Goal: Task Accomplishment & Management: Complete application form

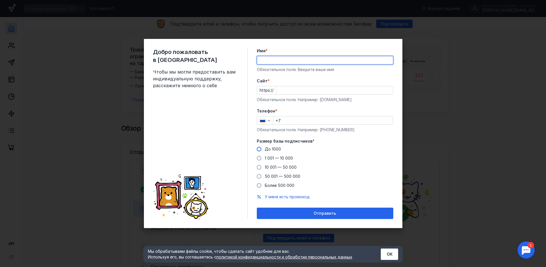
click at [277, 150] on div "До 1000" at bounding box center [273, 149] width 16 height 6
click at [0, 0] on input "До 1000" at bounding box center [0, 0] width 0 height 0
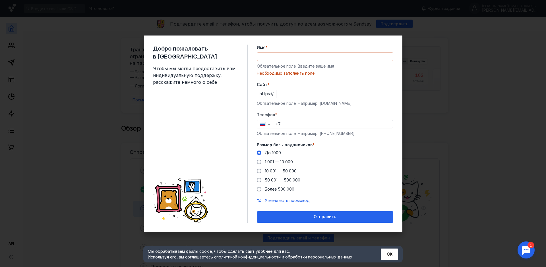
click at [288, 96] on input "Cайт *" at bounding box center [334, 94] width 117 height 8
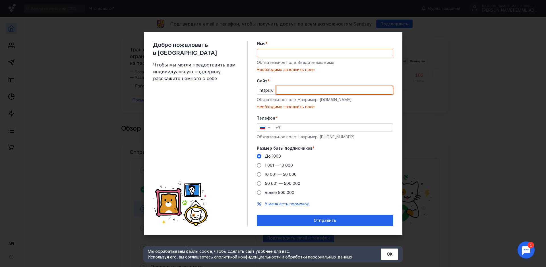
paste input "[DOMAIN_NAME][URL]"
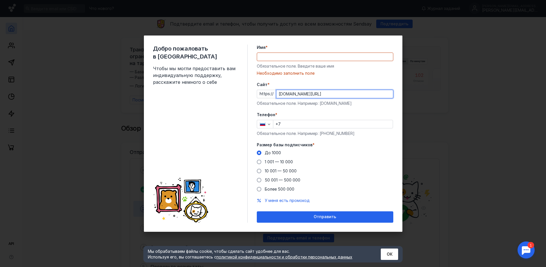
click at [325, 92] on input "[DOMAIN_NAME][URL]" at bounding box center [334, 94] width 117 height 8
type input "[DOMAIN_NAME][URL]"
drag, startPoint x: 306, startPoint y: 48, endPoint x: 299, endPoint y: 56, distance: 10.5
click at [306, 47] on label "Имя *" at bounding box center [325, 48] width 136 height 6
click at [306, 53] on input "Имя *" at bounding box center [325, 57] width 136 height 8
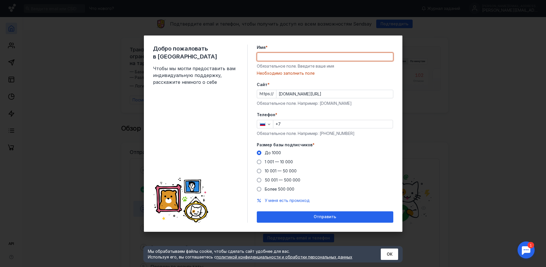
click at [297, 57] on input "Имя *" at bounding box center [325, 57] width 136 height 8
type input "[PERSON_NAME]"
type input "[PHONE_NUMBER]"
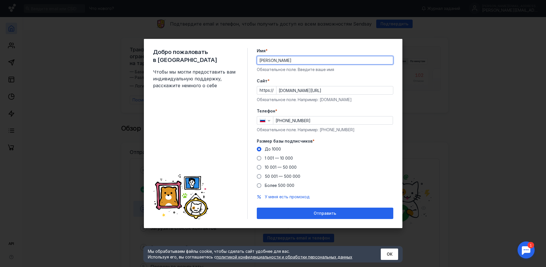
drag, startPoint x: 316, startPoint y: 60, endPoint x: 274, endPoint y: 61, distance: 41.8
click at [274, 61] on input "[PERSON_NAME]" at bounding box center [325, 60] width 136 height 8
click at [366, 61] on input "[PERSON_NAME]" at bounding box center [325, 60] width 136 height 8
drag, startPoint x: 309, startPoint y: 64, endPoint x: 273, endPoint y: 63, distance: 35.9
click at [273, 63] on input "[PERSON_NAME]" at bounding box center [325, 60] width 136 height 8
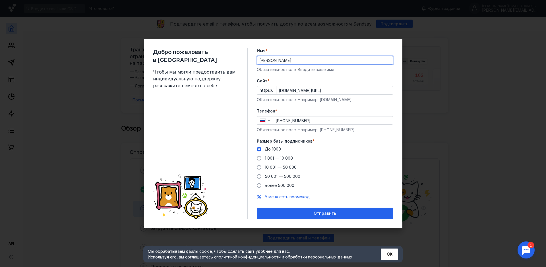
type input "[PERSON_NAME]"
click at [382, 155] on div "До [DATE] 1 001 — 10 000 10 001 — 50 000 50 001 — 500 000 Более 500 000" at bounding box center [325, 167] width 136 height 42
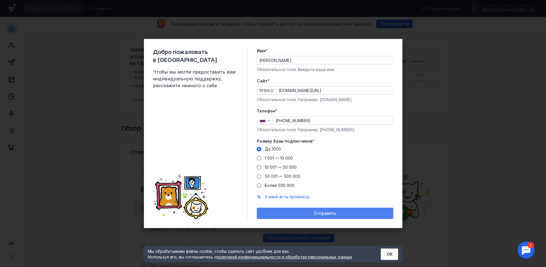
click at [352, 212] on div "Отправить" at bounding box center [325, 213] width 131 height 5
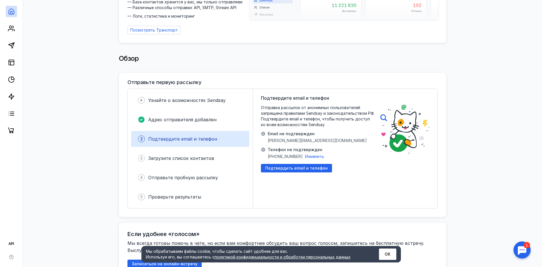
scroll to position [85, 0]
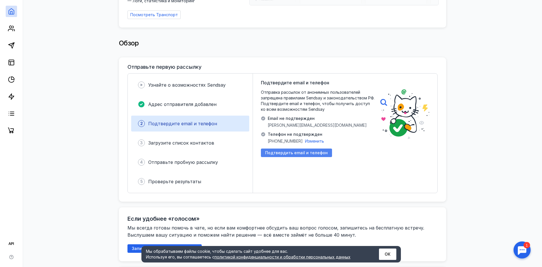
click at [316, 151] on span "Подтвердить email и телефон" at bounding box center [296, 153] width 63 height 5
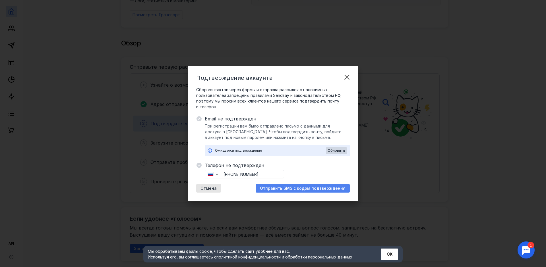
click at [307, 190] on span "Отправить SMS с кодом подтверждения" at bounding box center [303, 188] width 86 height 5
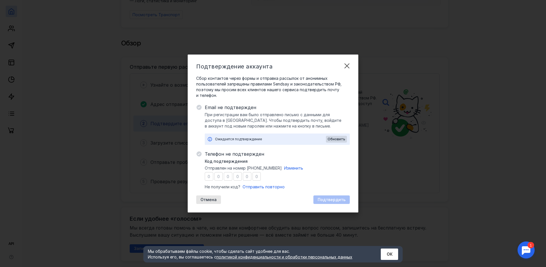
type input "8"
type input "3"
type input "4"
type input "6"
type input "0"
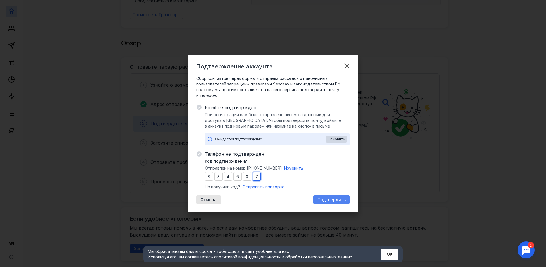
type input "7"
click at [325, 196] on div "Подтвердить" at bounding box center [331, 200] width 36 height 9
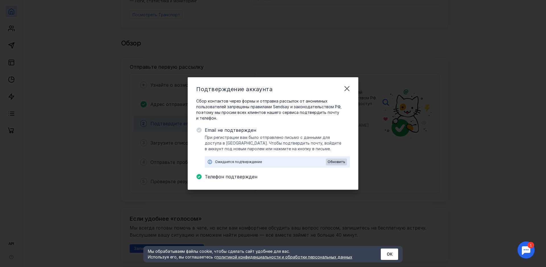
click at [414, 90] on div "Подтверждение аккаунта Сбор контактов через формы и отправка рассылок от аноним…" at bounding box center [273, 133] width 546 height 267
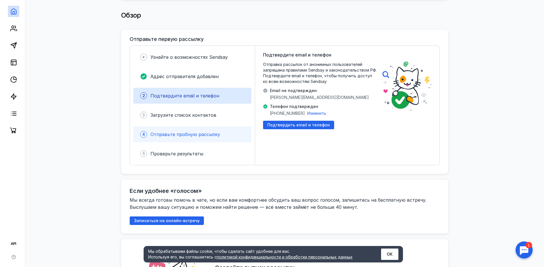
scroll to position [114, 0]
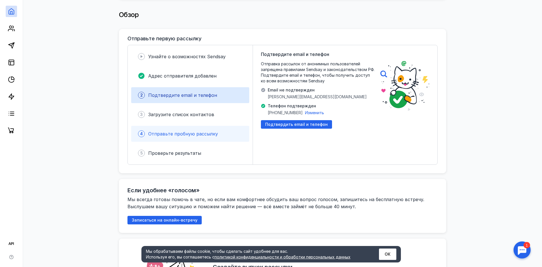
click at [223, 133] on div "4 Отправьте пробную рассылку" at bounding box center [190, 134] width 118 height 16
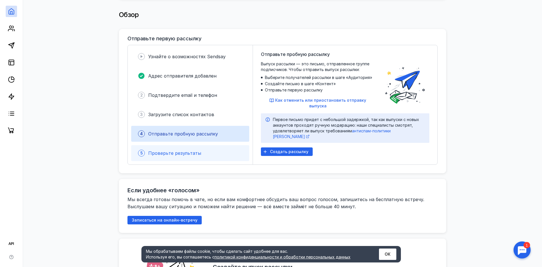
click at [198, 153] on span "Проверьте результаты" at bounding box center [174, 153] width 53 height 6
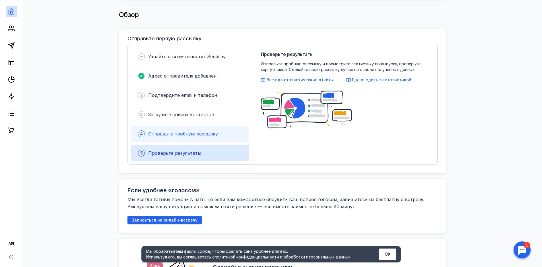
click at [210, 134] on div "4 Отправьте пробную рассылку" at bounding box center [190, 134] width 118 height 16
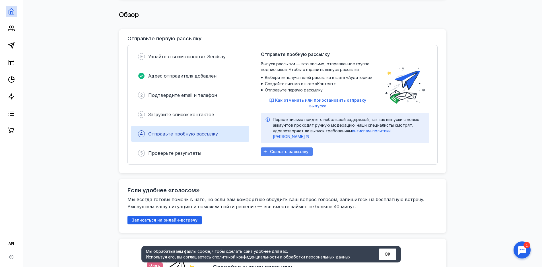
click at [305, 150] on span "Создать рассылку" at bounding box center [289, 152] width 38 height 5
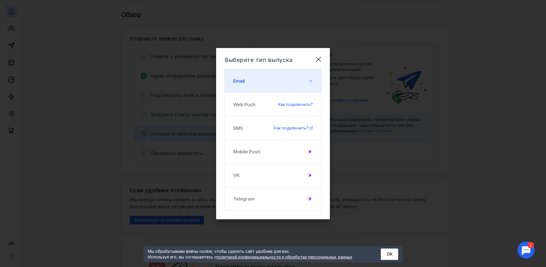
click at [304, 76] on button "Email" at bounding box center [273, 81] width 97 height 24
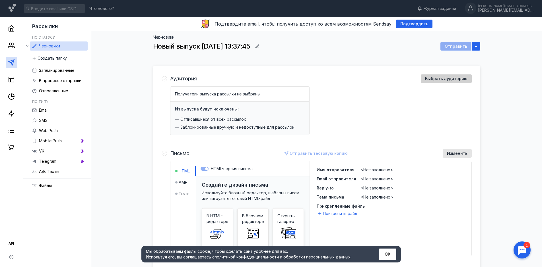
click at [445, 82] on div "Выбрать аудиторию" at bounding box center [446, 78] width 51 height 9
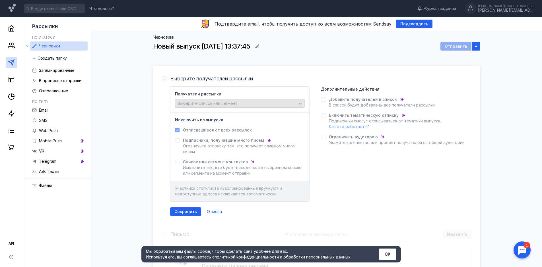
click at [245, 106] on div "Выберите список или сегмент" at bounding box center [240, 103] width 130 height 9
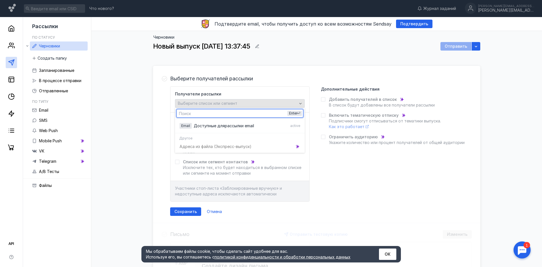
click at [245, 102] on div "Выберите список или сегмент" at bounding box center [237, 103] width 122 height 5
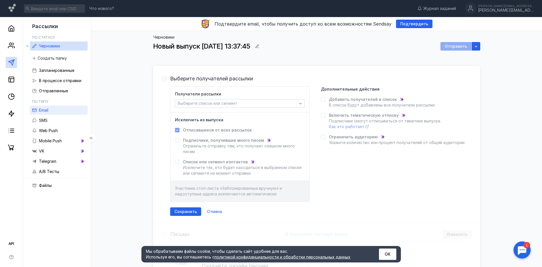
click at [48, 115] on link "Email" at bounding box center [59, 110] width 58 height 9
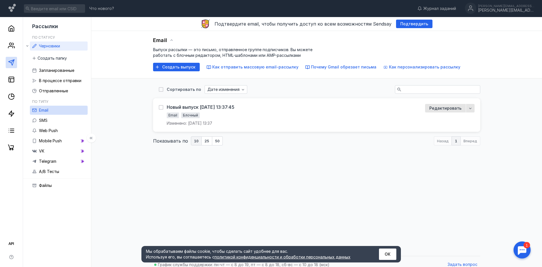
click at [53, 46] on span "Черновики" at bounding box center [49, 46] width 21 height 5
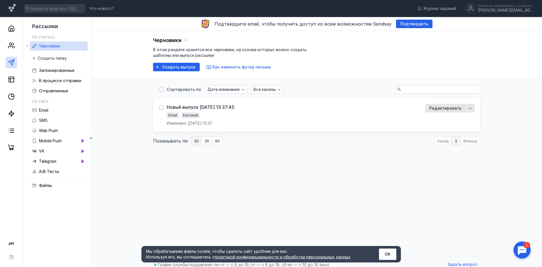
click at [5, 81] on div at bounding box center [11, 85] width 23 height 136
click at [12, 80] on icon at bounding box center [11, 79] width 7 height 7
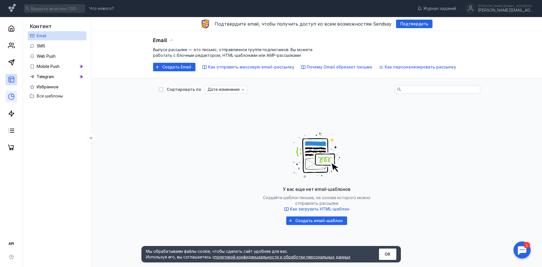
click at [14, 92] on link at bounding box center [11, 96] width 11 height 11
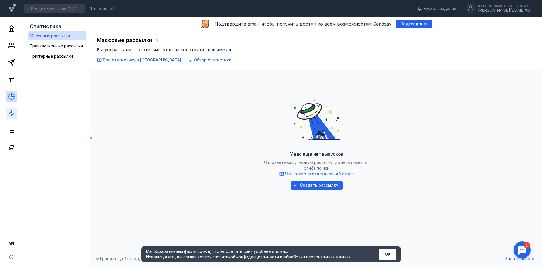
click at [15, 116] on link at bounding box center [11, 113] width 11 height 11
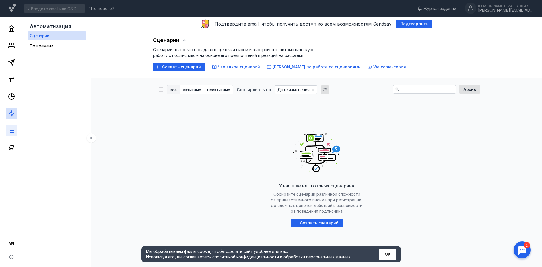
click at [9, 128] on icon at bounding box center [11, 130] width 7 height 7
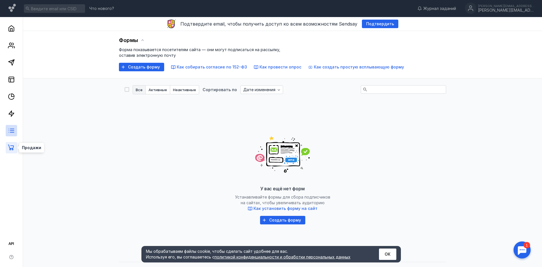
click at [12, 147] on icon at bounding box center [11, 147] width 7 height 7
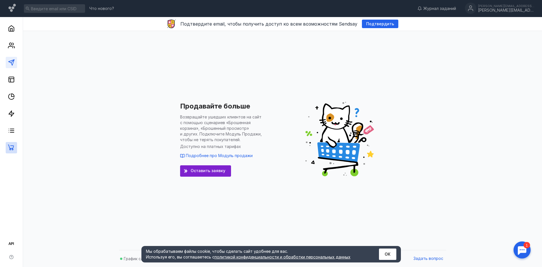
click at [7, 66] on link at bounding box center [11, 62] width 11 height 11
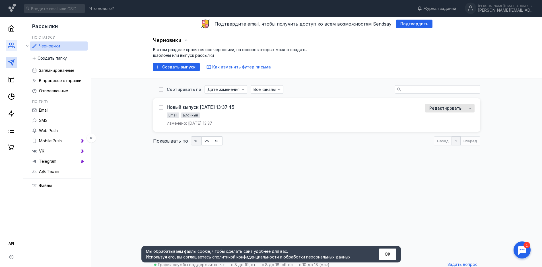
click at [7, 47] on link at bounding box center [11, 45] width 11 height 11
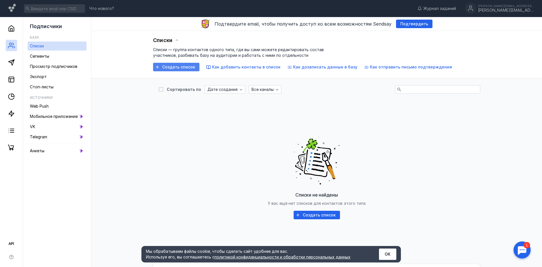
click at [186, 70] on div "Создать список" at bounding box center [176, 67] width 46 height 9
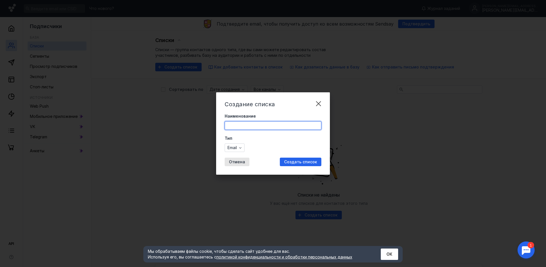
click at [266, 125] on input "Наименование" at bounding box center [273, 126] width 96 height 8
type input "опн-9"
click at [303, 161] on span "Создать список" at bounding box center [300, 162] width 33 height 5
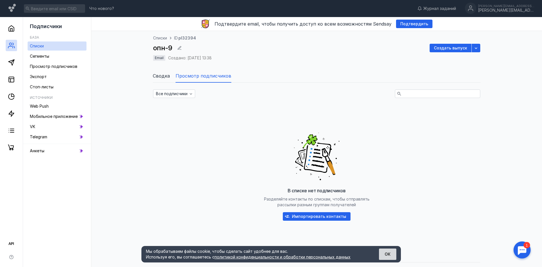
click at [388, 251] on button "ОК" at bounding box center [387, 254] width 17 height 11
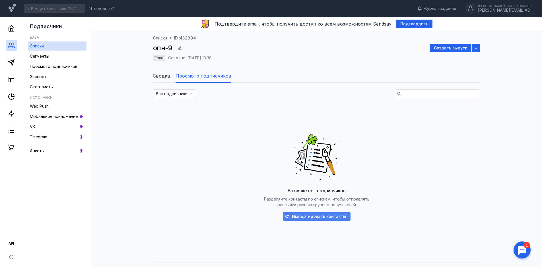
click at [311, 219] on span "Импортировать контакты" at bounding box center [319, 216] width 54 height 5
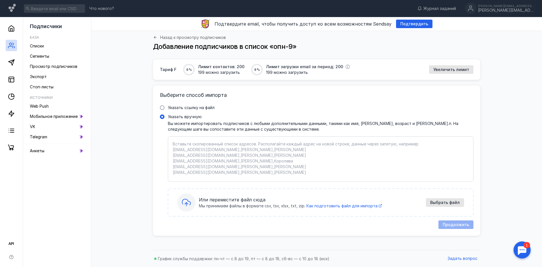
click at [237, 196] on div "Или переместите файл сюда Мы принимаем файлы в формате csv, tsv, xlsx, txt, zip…" at bounding box center [320, 203] width 287 height 18
click at [0, 0] on input "Указать вручную" at bounding box center [0, 0] width 0 height 0
click at [446, 205] on span "Выбрать файл" at bounding box center [445, 202] width 30 height 5
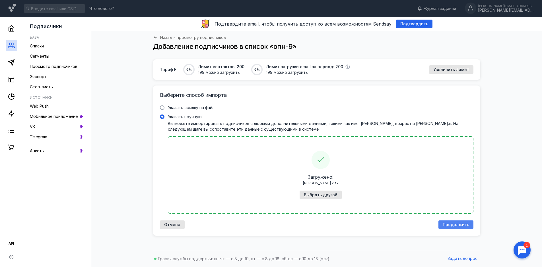
click at [461, 228] on div "Продолжить" at bounding box center [455, 225] width 35 height 9
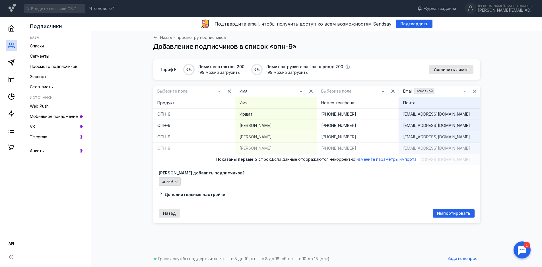
click at [167, 182] on span "опн-9" at bounding box center [167, 181] width 11 height 5
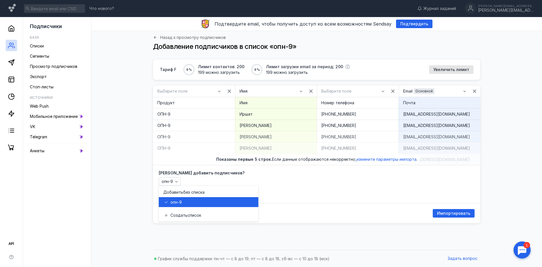
click at [210, 201] on div "опн-9" at bounding box center [211, 203] width 83 height 6
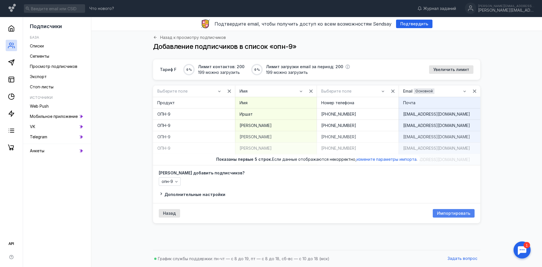
click at [443, 214] on span "Импортировать" at bounding box center [453, 213] width 33 height 5
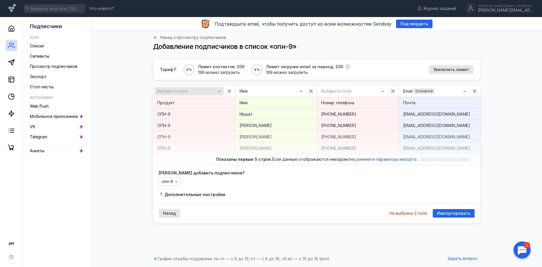
click at [198, 94] on div "Выберите поле" at bounding box center [188, 91] width 69 height 9
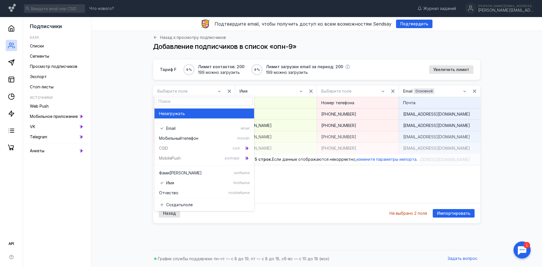
click at [204, 114] on div "Не загружать" at bounding box center [204, 114] width 90 height 6
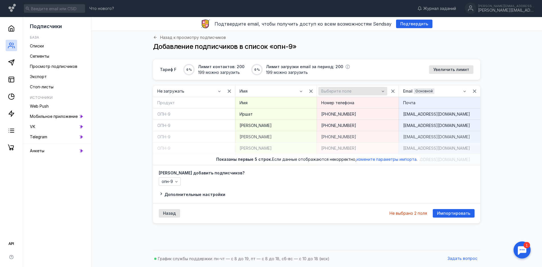
click at [365, 88] on div "Выберите поле" at bounding box center [352, 91] width 69 height 9
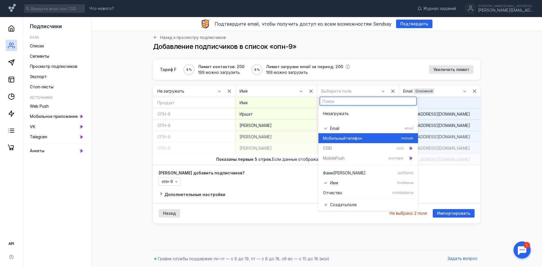
click at [357, 141] on div "Мобильный телефон msisdn" at bounding box center [368, 138] width 90 height 10
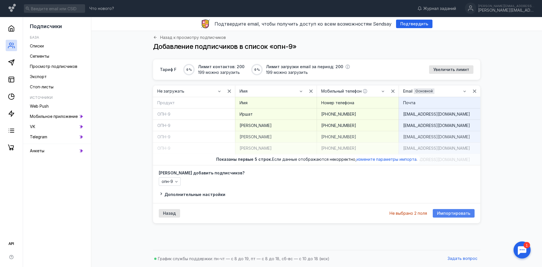
click at [460, 211] on span "Импортировать" at bounding box center [453, 213] width 33 height 5
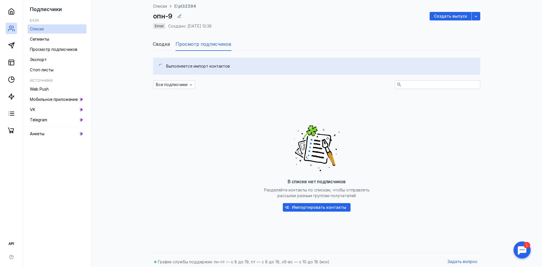
scroll to position [35, 0]
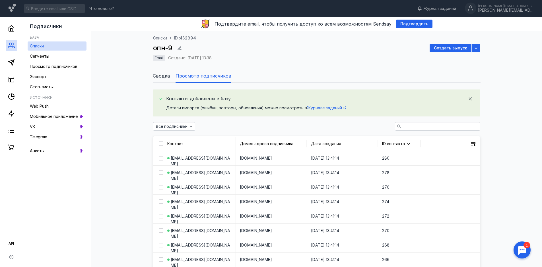
click at [458, 62] on div "Списки ID pl32394 опн-9 Создать выпуск Email Создано: [DATE] 13:38" at bounding box center [316, 51] width 327 height 32
click at [458, 56] on div "Email Создано: [DATE] 13:38" at bounding box center [316, 58] width 327 height 7
click at [440, 47] on span "Создать выпуск" at bounding box center [450, 48] width 33 height 5
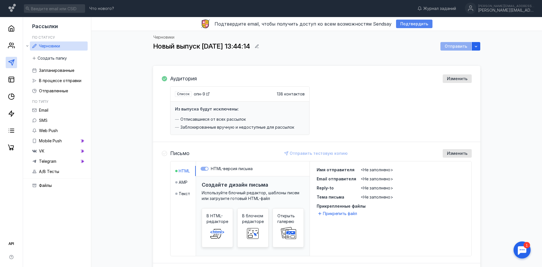
click at [405, 25] on span "Подтвердить" at bounding box center [414, 24] width 28 height 5
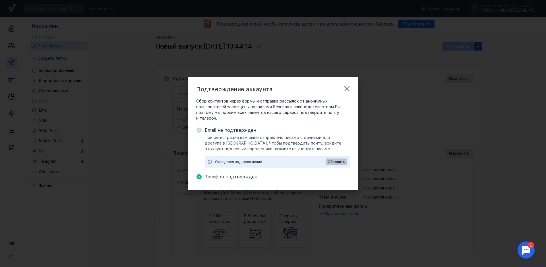
click at [332, 162] on span "Обновить" at bounding box center [337, 162] width 18 height 4
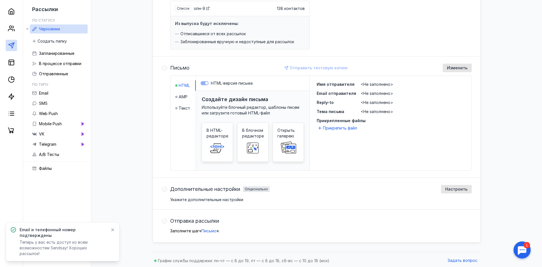
scroll to position [85, 0]
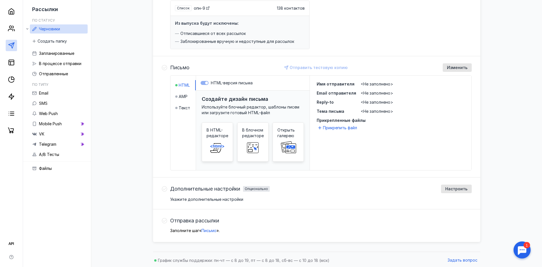
click at [264, 114] on span "Используйте блочный редактор, шаблоны писем или загрузите готовый HTML-файл" at bounding box center [251, 110] width 98 height 11
click at [256, 143] on rect at bounding box center [252, 148] width 11 height 11
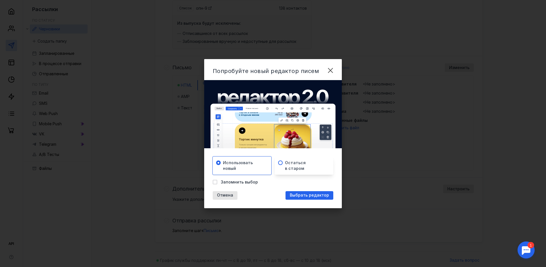
click at [314, 169] on div "Остаться в старом" at bounding box center [306, 165] width 43 height 11
click at [251, 169] on span "Использовать новый" at bounding box center [238, 165] width 30 height 11
click at [298, 198] on div "Выбрать редактор" at bounding box center [309, 195] width 48 height 9
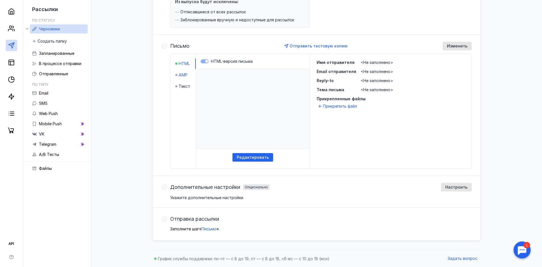
click at [186, 76] on span "AMP" at bounding box center [183, 75] width 9 height 6
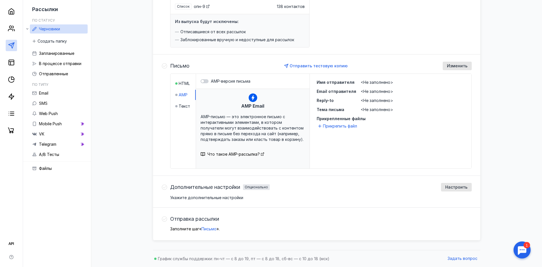
scroll to position [87, 0]
click at [180, 101] on li "Текст" at bounding box center [185, 106] width 20 height 10
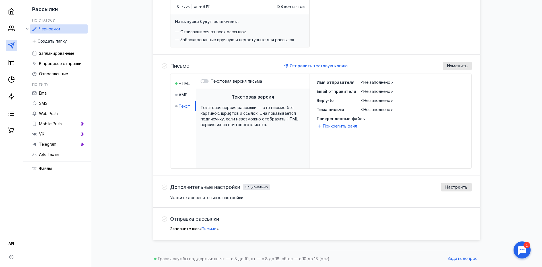
click at [186, 74] on div "HTML AMP Текст" at bounding box center [183, 121] width 26 height 95
click at [264, 106] on span "Текстовая версия рассылки — это письмо без картинок, шрифтов и ссылок. Она пока…" at bounding box center [249, 116] width 99 height 22
click at [178, 78] on div "HTML AMP Текст" at bounding box center [183, 121] width 26 height 95
click at [183, 83] on span "HTML" at bounding box center [184, 84] width 11 height 6
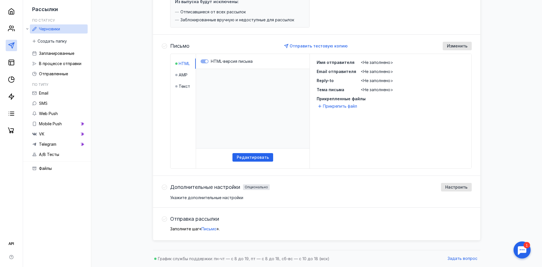
scroll to position [0, 0]
click at [254, 156] on span "Редактировать" at bounding box center [253, 157] width 32 height 5
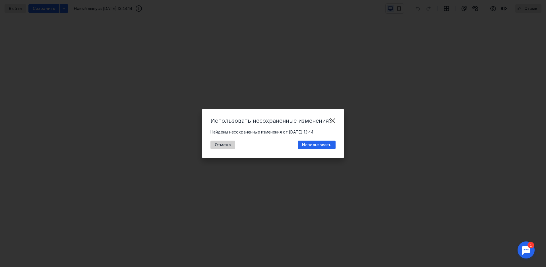
click at [219, 142] on div "Отмена" at bounding box center [222, 145] width 25 height 9
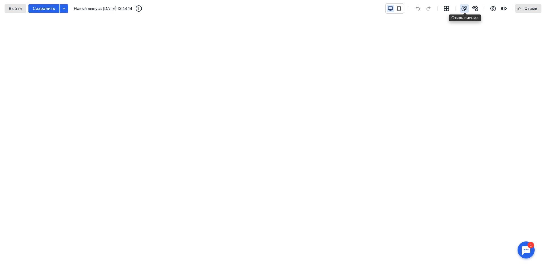
click at [462, 8] on icon "button" at bounding box center [464, 8] width 7 height 7
click at [472, 7] on div "button" at bounding box center [475, 8] width 9 height 9
click at [17, 7] on span "Выйти" at bounding box center [15, 8] width 13 height 5
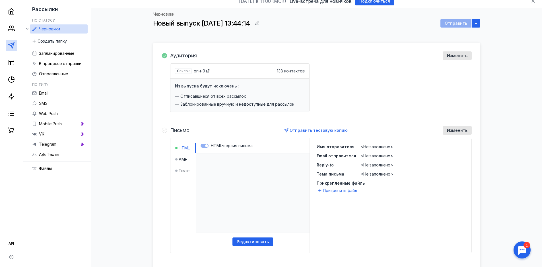
scroll to position [22, 0]
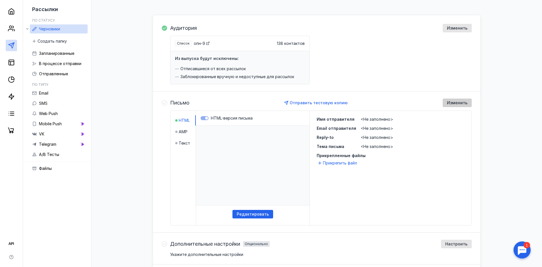
click at [465, 105] on span "Изменить" at bounding box center [457, 103] width 20 height 5
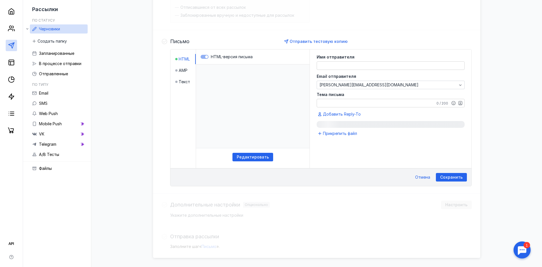
scroll to position [129, 0]
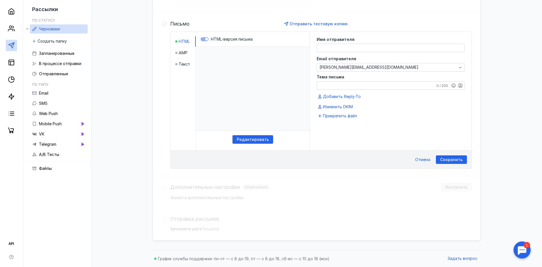
drag, startPoint x: 177, startPoint y: 50, endPoint x: 181, endPoint y: 47, distance: 4.6
click at [177, 50] on li "AMP" at bounding box center [185, 53] width 20 height 10
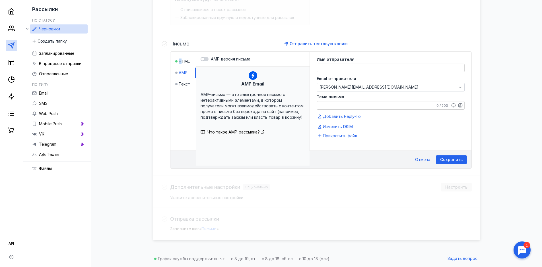
click at [180, 56] on div "HTML AMP Текст" at bounding box center [183, 101] width 26 height 99
click at [181, 60] on span "HTML" at bounding box center [184, 62] width 11 height 6
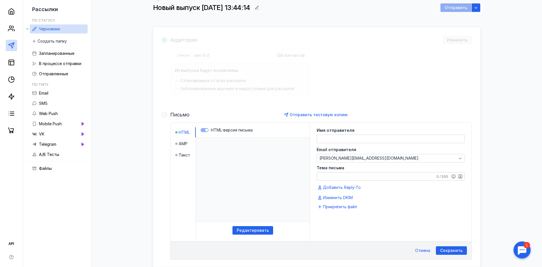
scroll to position [114, 0]
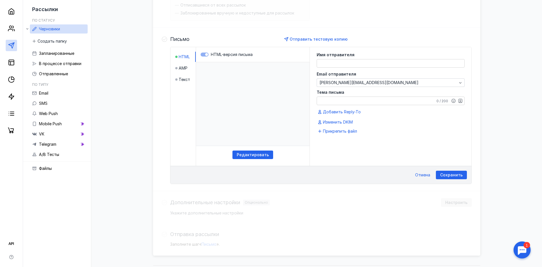
click at [343, 63] on textarea at bounding box center [390, 63] width 147 height 8
click at [341, 64] on textarea at bounding box center [390, 63] width 147 height 8
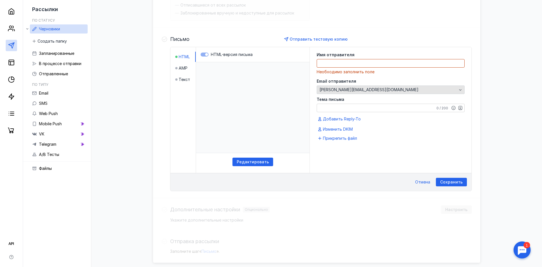
click at [371, 79] on div "Email отправителя [PERSON_NAME][EMAIL_ADDRESS][DOMAIN_NAME]" at bounding box center [390, 86] width 148 height 15
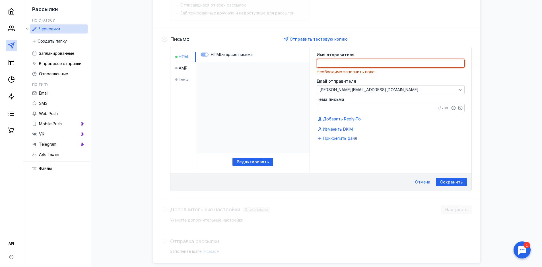
click at [368, 66] on textarea at bounding box center [390, 63] width 147 height 8
click at [403, 107] on textarea "Тема письма" at bounding box center [390, 108] width 147 height 8
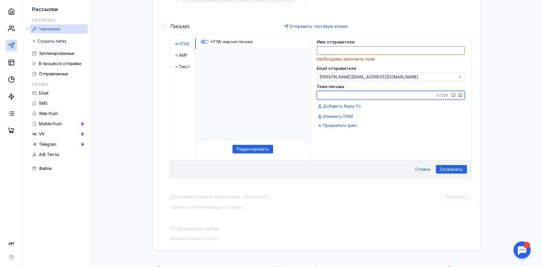
scroll to position [136, 0]
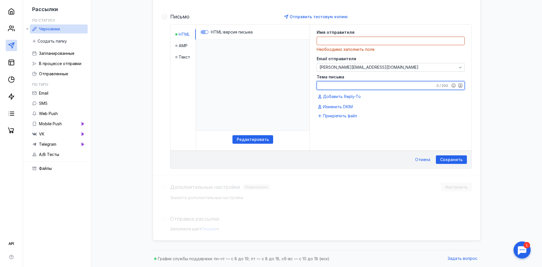
click at [344, 112] on div "Имя отправителя Необходимо заполнить поле Email отправителя [PERSON_NAME][EMAIL…" at bounding box center [391, 78] width 162 height 106
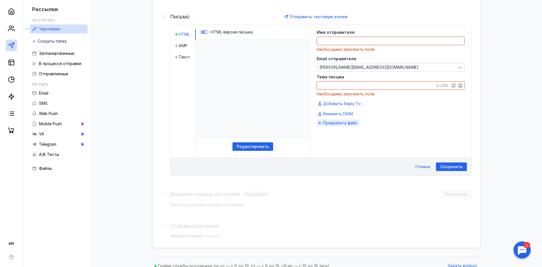
click at [353, 121] on span "Прикрепить файл" at bounding box center [340, 123] width 34 height 6
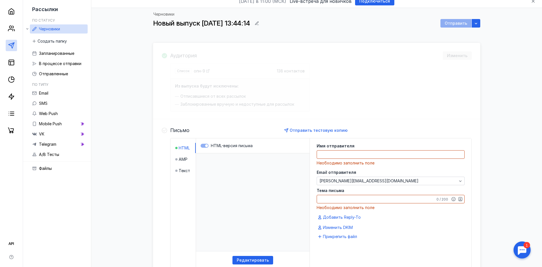
scroll to position [0, 0]
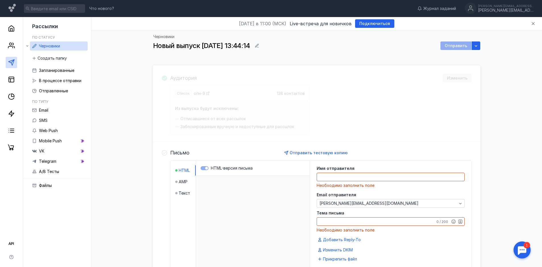
click at [519, 245] on div at bounding box center [522, 250] width 18 height 18
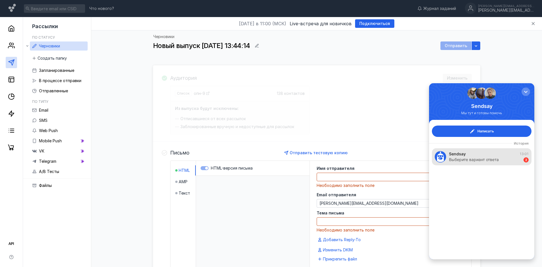
click at [486, 160] on div "Выберите вариант ответа" at bounding box center [474, 160] width 50 height 6
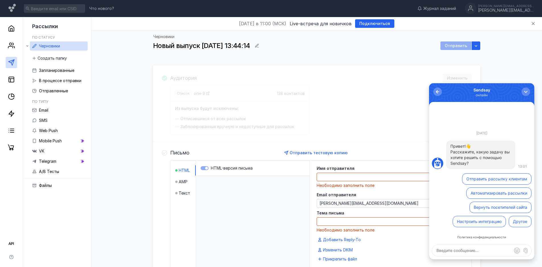
click at [515, 194] on button "Автоматизировать рассылки" at bounding box center [498, 193] width 65 height 11
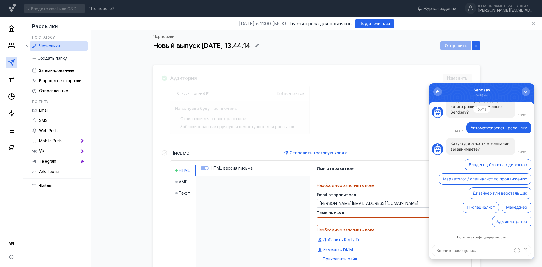
click at [452, 178] on button "Маркетолог / специалист по продвижению" at bounding box center [484, 178] width 93 height 11
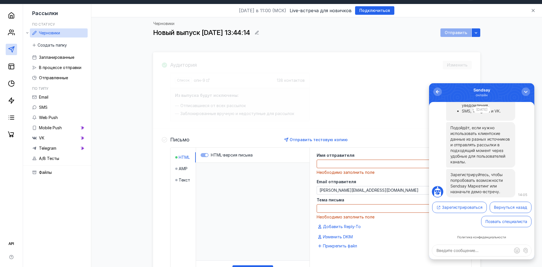
scroll to position [28, 0]
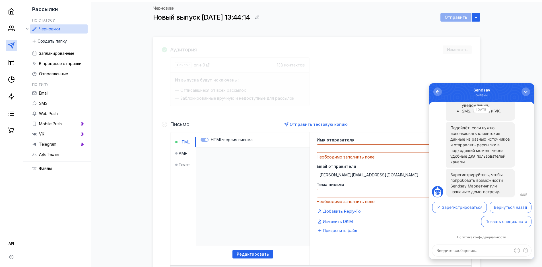
click at [489, 213] on button "Вернуться назад" at bounding box center [510, 207] width 42 height 11
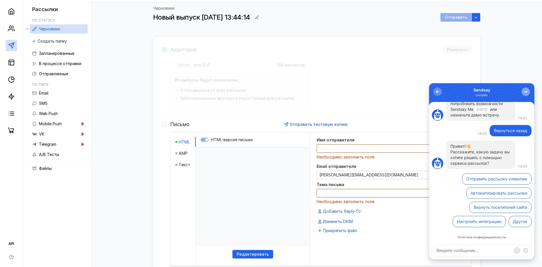
click at [526, 92] on div "button" at bounding box center [526, 92] width 6 height 6
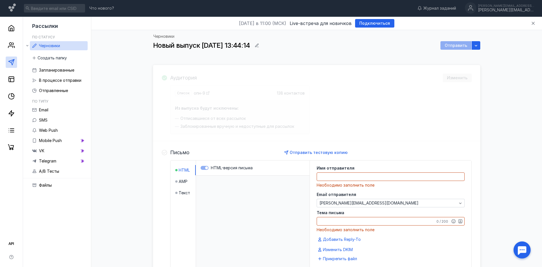
scroll to position [0, 0]
click at [10, 8] on icon at bounding box center [12, 8] width 7 height 8
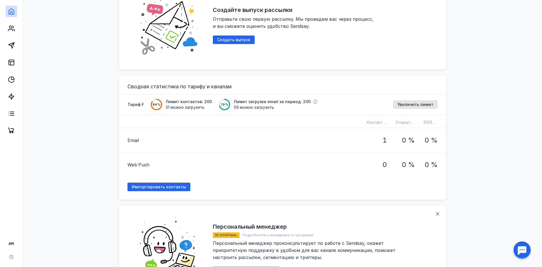
scroll to position [427, 0]
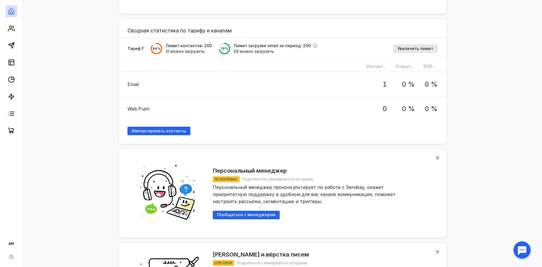
click at [392, 84] on div "0 %" at bounding box center [405, 84] width 28 height 24
click at [384, 81] on h1 "1" at bounding box center [384, 84] width 5 height 7
click at [404, 51] on div "Тариф F 84 % Лимит контактов: 200 31 можно загрузить 70 % Лимит загрузки email …" at bounding box center [282, 48] width 310 height 11
click at [407, 46] on span "Увеличить лимит" at bounding box center [415, 48] width 36 height 5
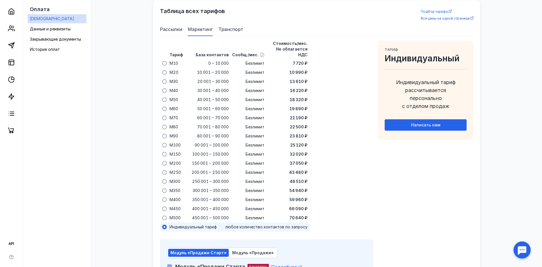
scroll to position [367, 0]
click at [172, 28] on span "Рассылки" at bounding box center [171, 29] width 22 height 7
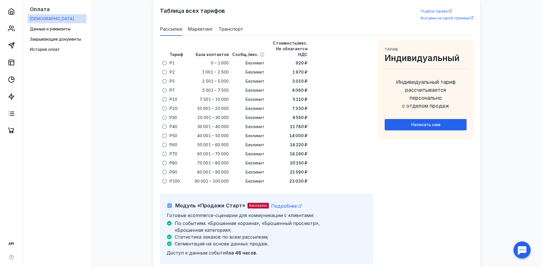
click at [200, 30] on span "Маркетинг" at bounding box center [200, 29] width 25 height 7
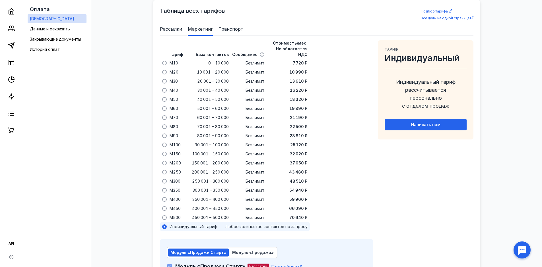
click at [168, 32] on span "Рассылки" at bounding box center [171, 29] width 22 height 7
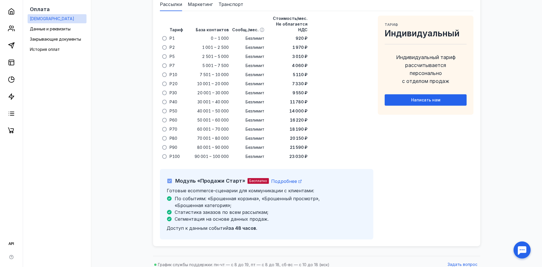
scroll to position [392, 0]
